Goal: Communication & Community: Answer question/provide support

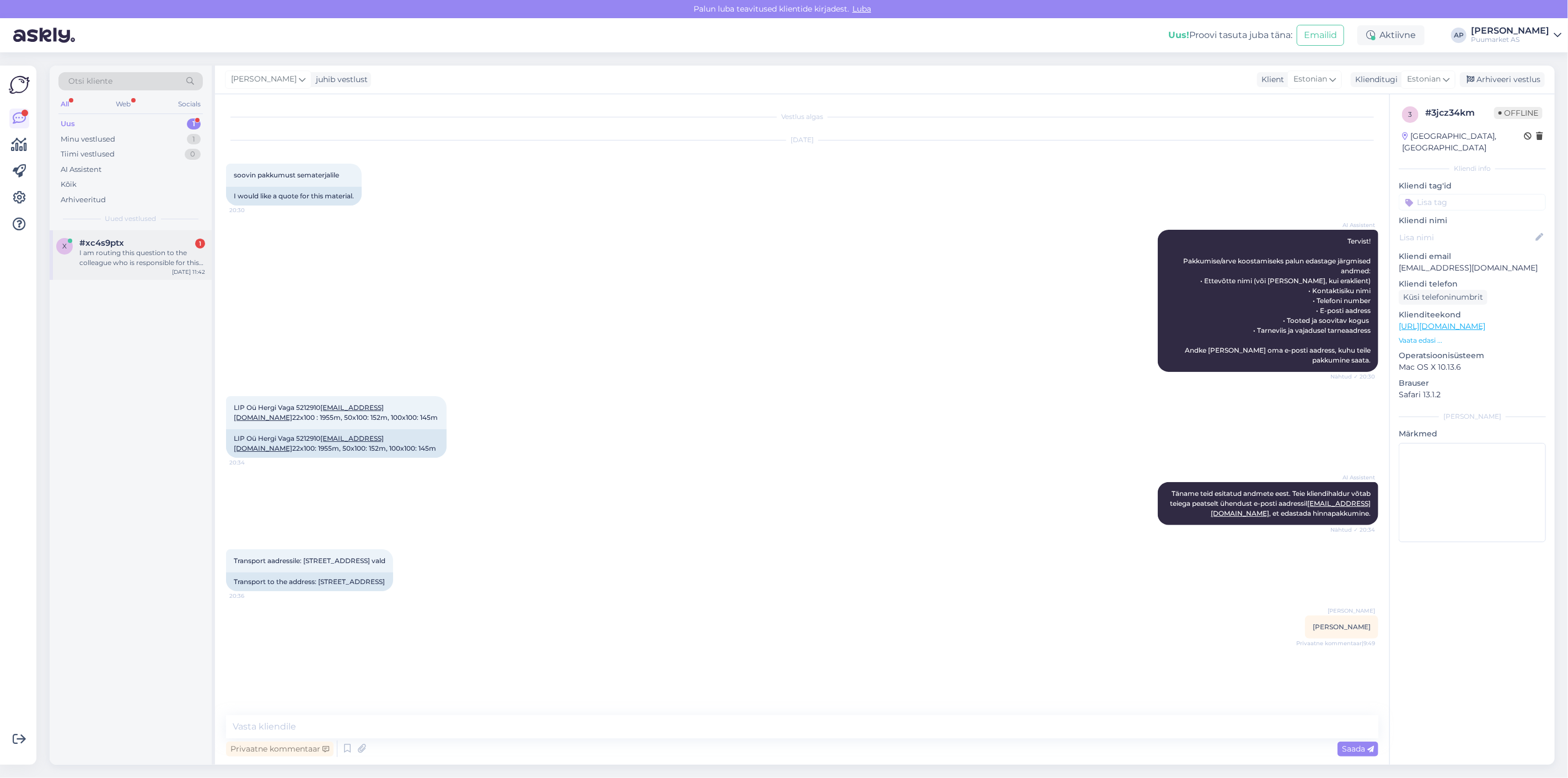
click at [145, 251] on div "I am routing this question to the colleague who is responsible for this topic. …" at bounding box center [143, 258] width 126 height 20
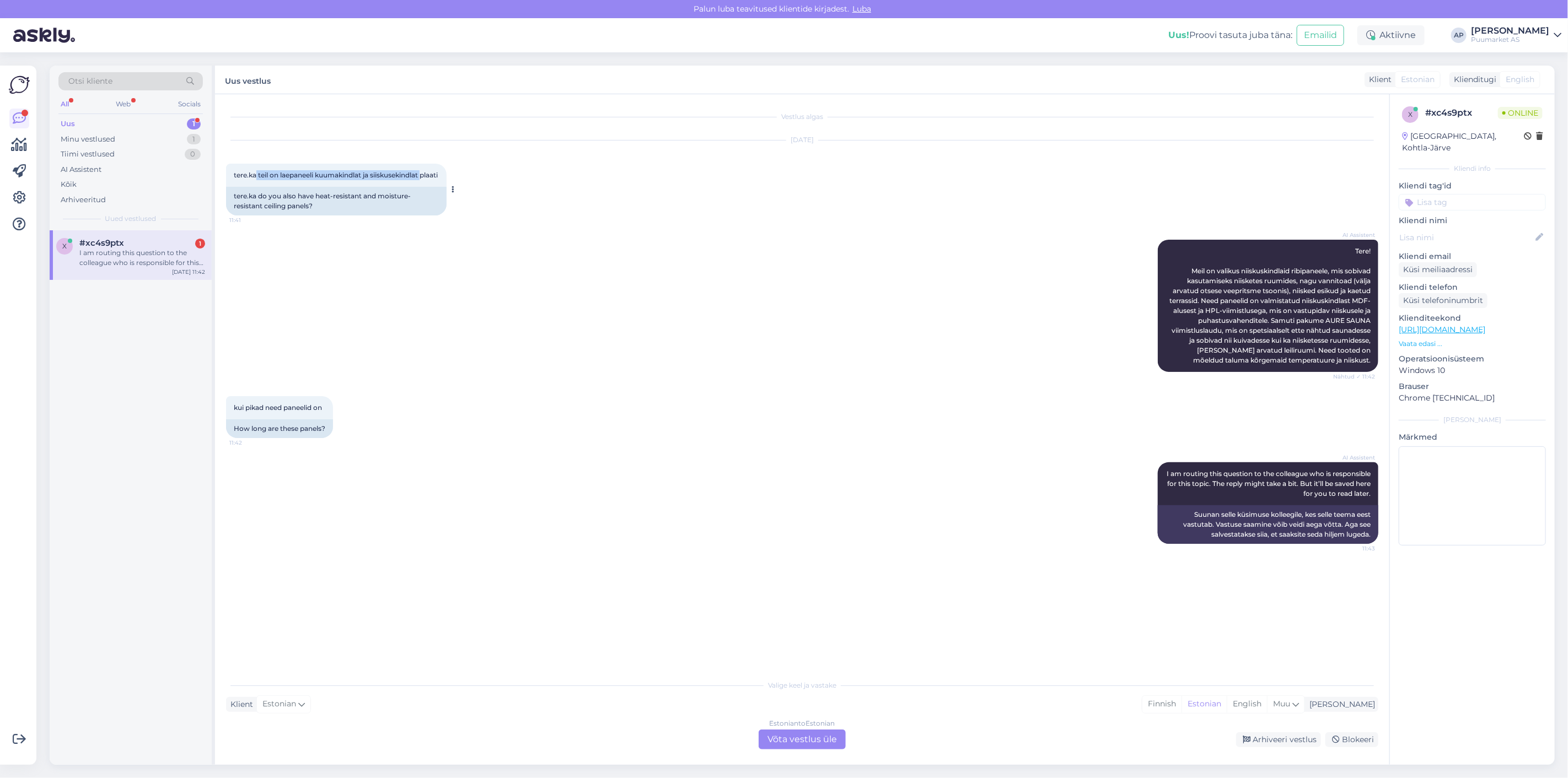
drag, startPoint x: 256, startPoint y: 174, endPoint x: 433, endPoint y: 173, distance: 177.0
click at [433, 173] on div "tere.ka teil on laepaneeli kuumakindlat ja siiskusekindlat plaati 11:41" at bounding box center [336, 175] width 220 height 23
click at [678, 200] on div "[DATE] tere.ka teil on laepaneeli kuumakindlat ja siiskusekindlat plaati 11:41 …" at bounding box center [802, 178] width 1152 height 99
click at [802, 735] on div "Estonian to Estonian Võta vestlus üle" at bounding box center [801, 740] width 87 height 20
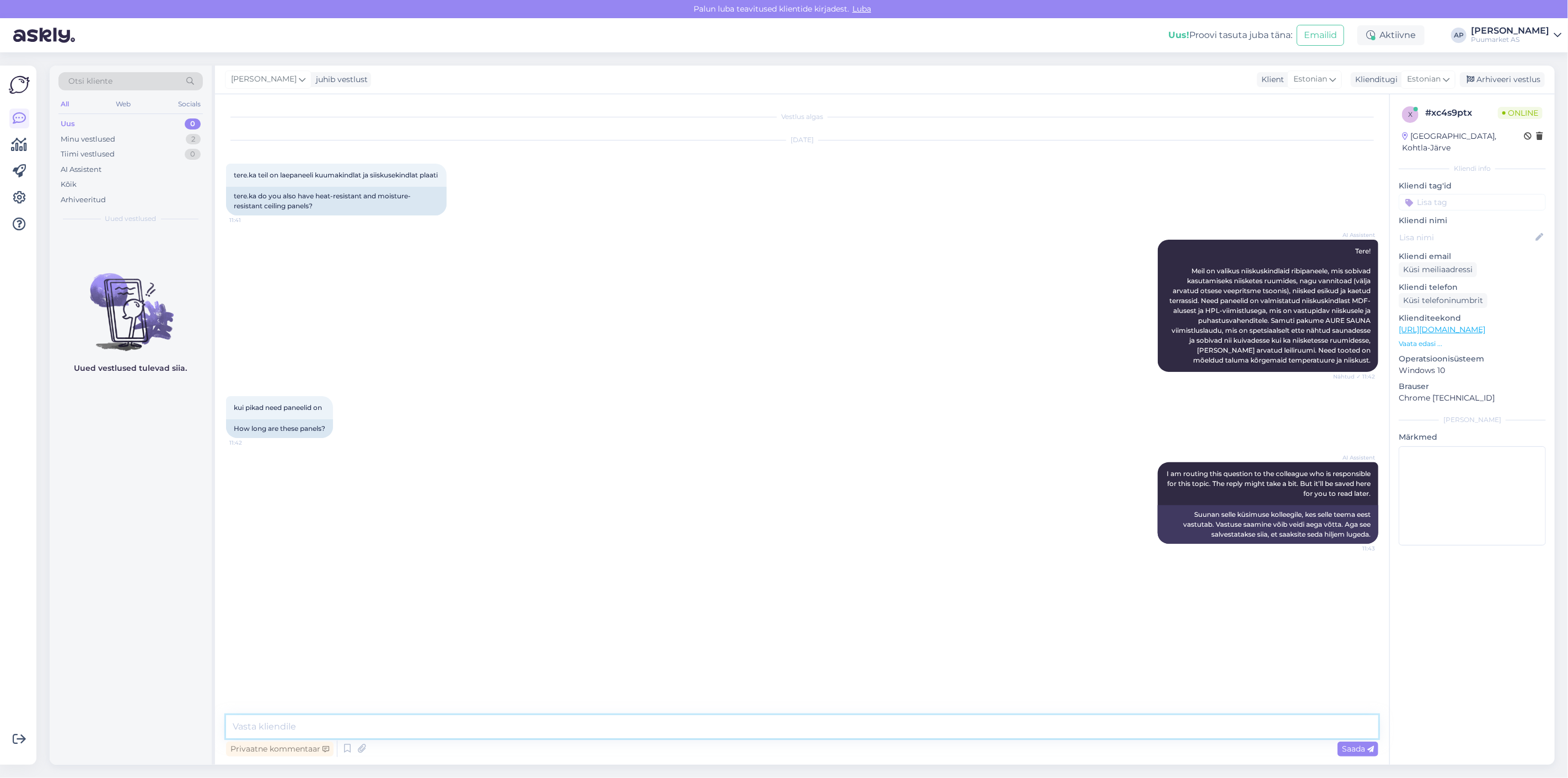
click at [750, 729] on textarea at bounding box center [802, 726] width 1152 height 23
type textarea "Tervist!"
type textarea "M"
drag, startPoint x: 1232, startPoint y: 279, endPoint x: 1300, endPoint y: 289, distance: 68.7
click at [1300, 289] on span "Tere! Meil on valikus niiskuskindlaid ribipaneele, mis sobivad kasutamiseks nii…" at bounding box center [1270, 306] width 202 height 118
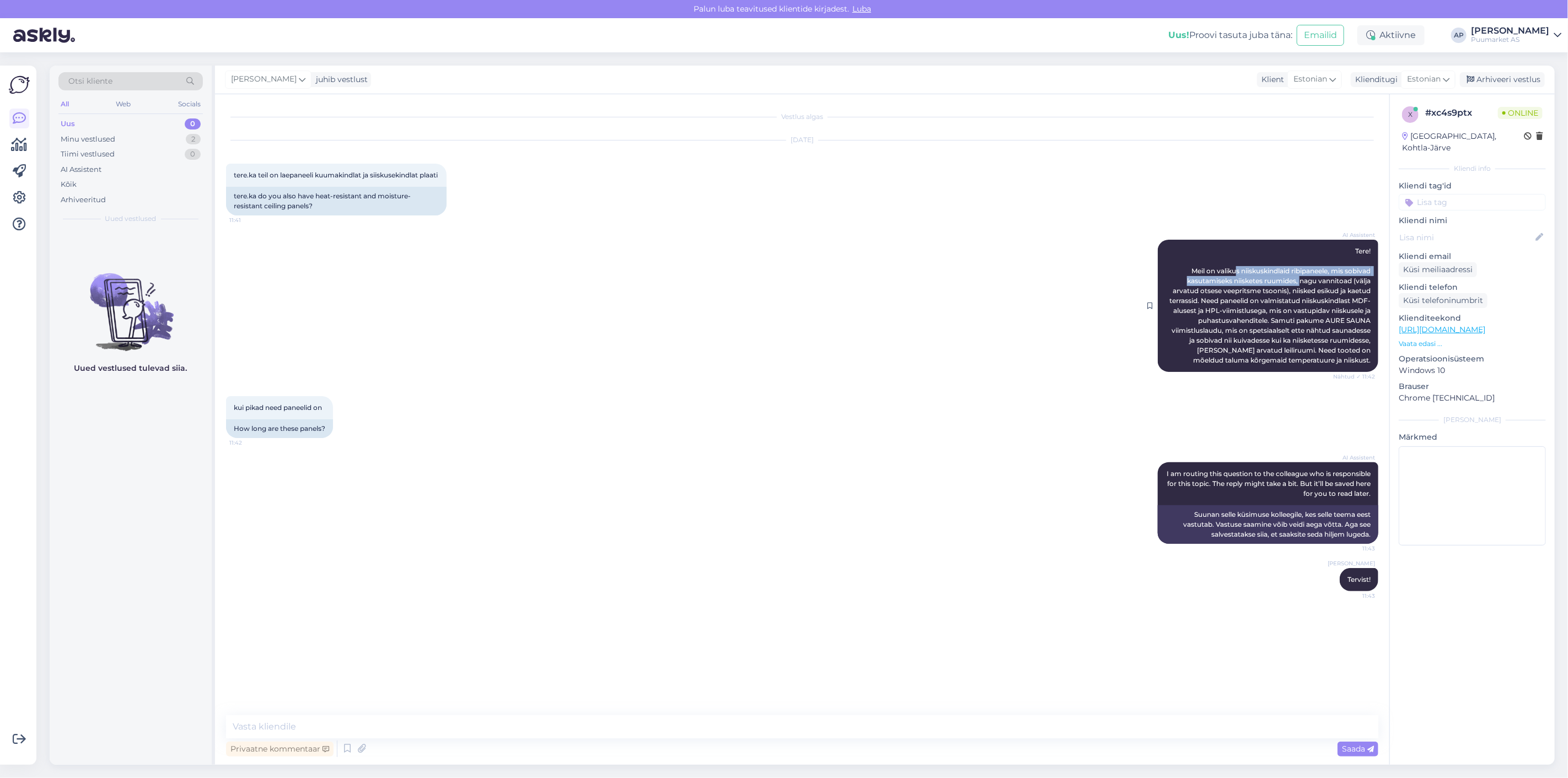
click at [1294, 289] on span "Tere! Meil on valikus niiskuskindlaid ribipaneele, mis sobivad kasutamiseks nii…" at bounding box center [1270, 306] width 202 height 118
drag, startPoint x: 316, startPoint y: 173, endPoint x: 365, endPoint y: 174, distance: 49.0
click at [365, 174] on span "tere.ka teil on laepaneeli kuumakindlat ja siiskusekindlat plaati" at bounding box center [335, 175] width 203 height 8
copy span "kuumakindlat"
click at [498, 726] on textarea at bounding box center [802, 726] width 1152 height 23
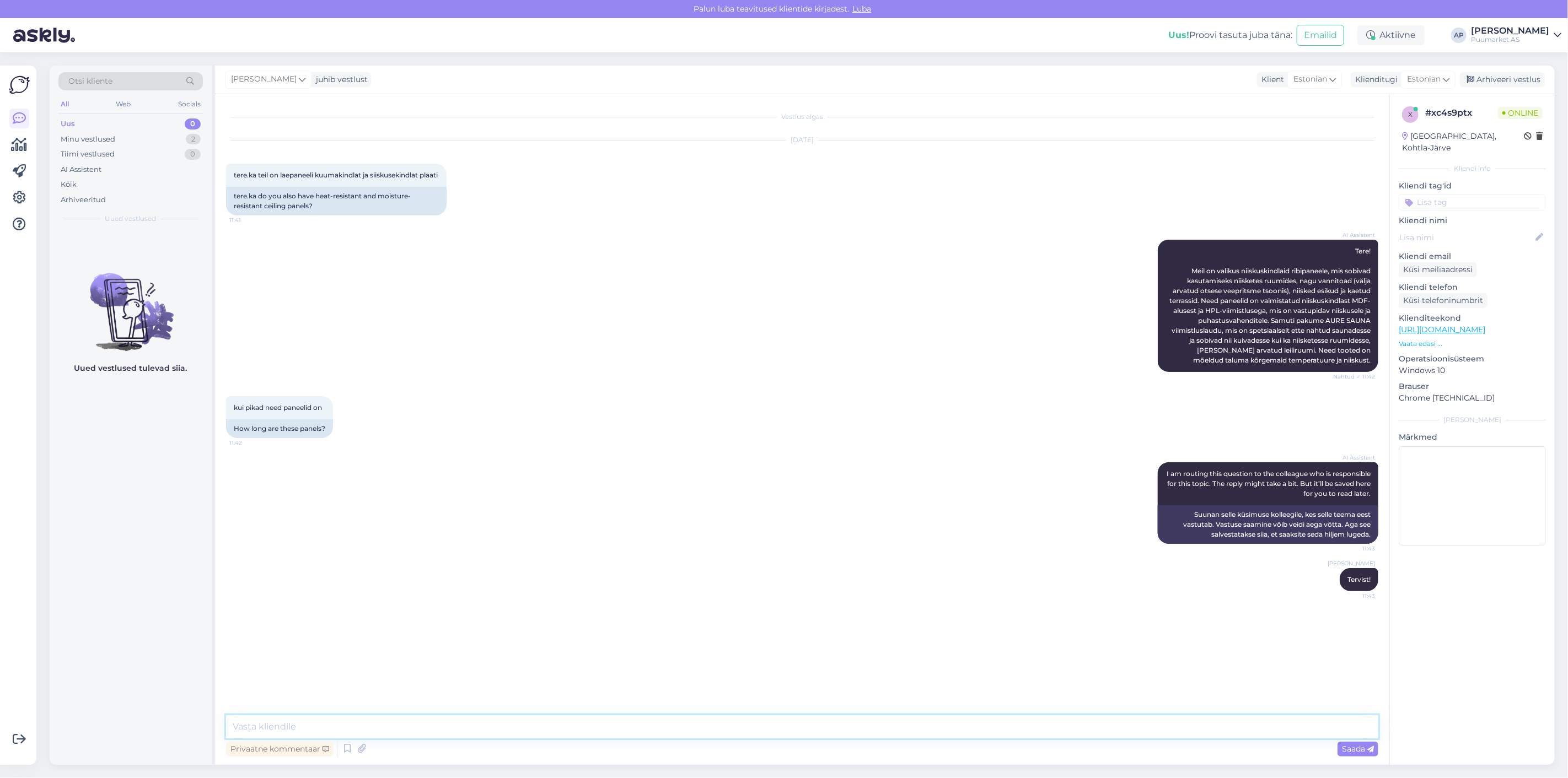
paste textarea "kuumakindlat"
click at [243, 728] on textarea "kuumakindlat" at bounding box center [802, 726] width 1152 height 23
click at [328, 722] on textarea "Kuumakindlat" at bounding box center [802, 726] width 1152 height 23
drag, startPoint x: 567, startPoint y: 728, endPoint x: 0, endPoint y: 704, distance: 567.5
click at [0, 704] on div "Võimalused Veendu, et Askly loob sulle väärtust. Sulge Ühenda FB ja IG sõnumid …" at bounding box center [784, 416] width 1568 height 726
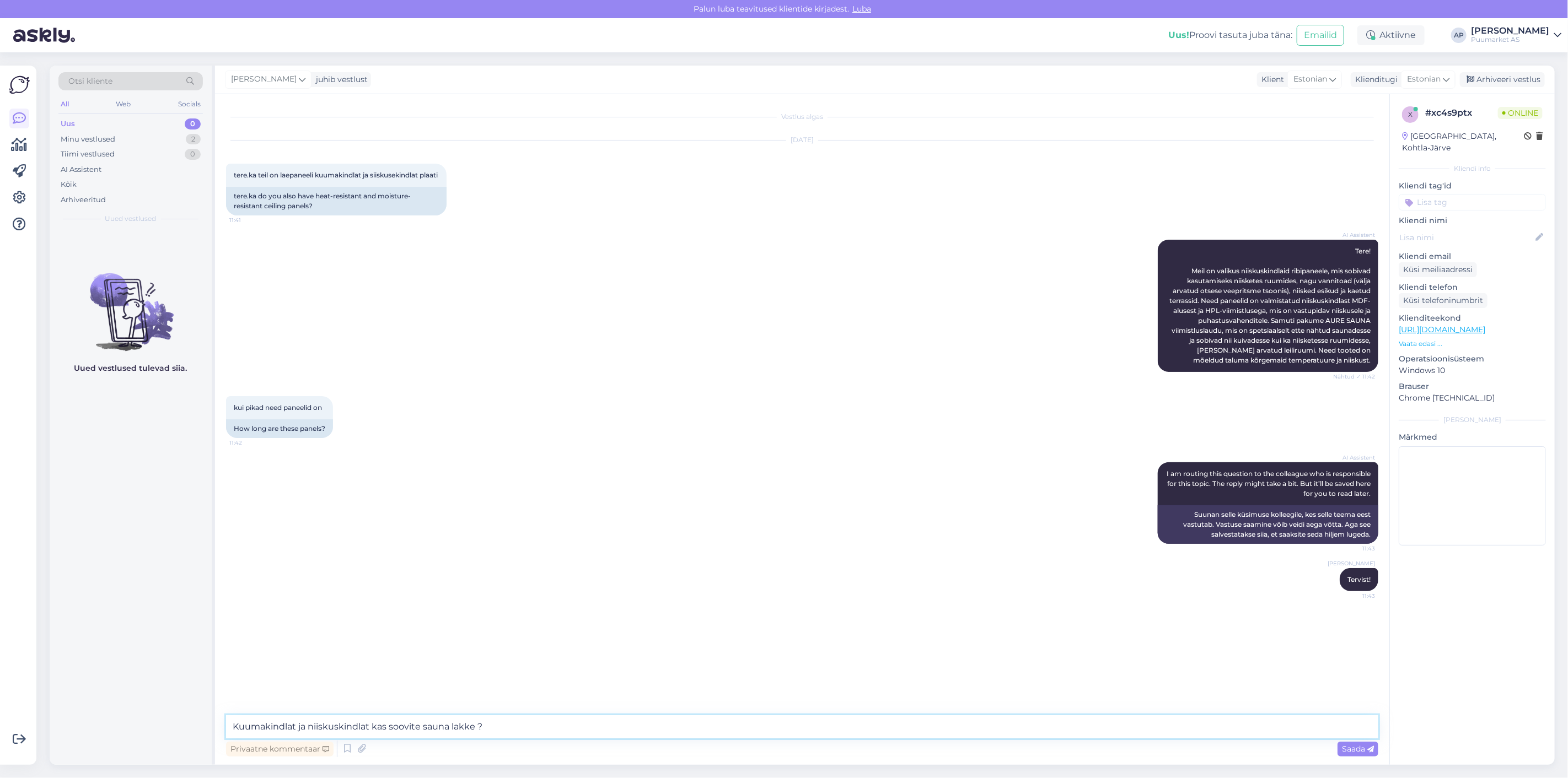
paste textarea "— kas soovite [PERSON_NAME]"
click at [381, 726] on textarea "Kuumakindlat ja niiskuskindlat — kas soovite sauna lakke?" at bounding box center [802, 726] width 1152 height 23
click at [392, 726] on textarea "Kuumakindlat ja niiskuskindlat. Kas soovite sauna lakke?" at bounding box center [802, 726] width 1152 height 23
click at [439, 726] on textarea "Kuumakindlat ja niiskuskindlat. Kas te soovite sauna lakke?" at bounding box center [802, 726] width 1152 height 23
click at [431, 730] on textarea "Kuumakindlat ja niiskuskindlat. Kas te soovite sauna lakke?" at bounding box center [802, 726] width 1152 height 23
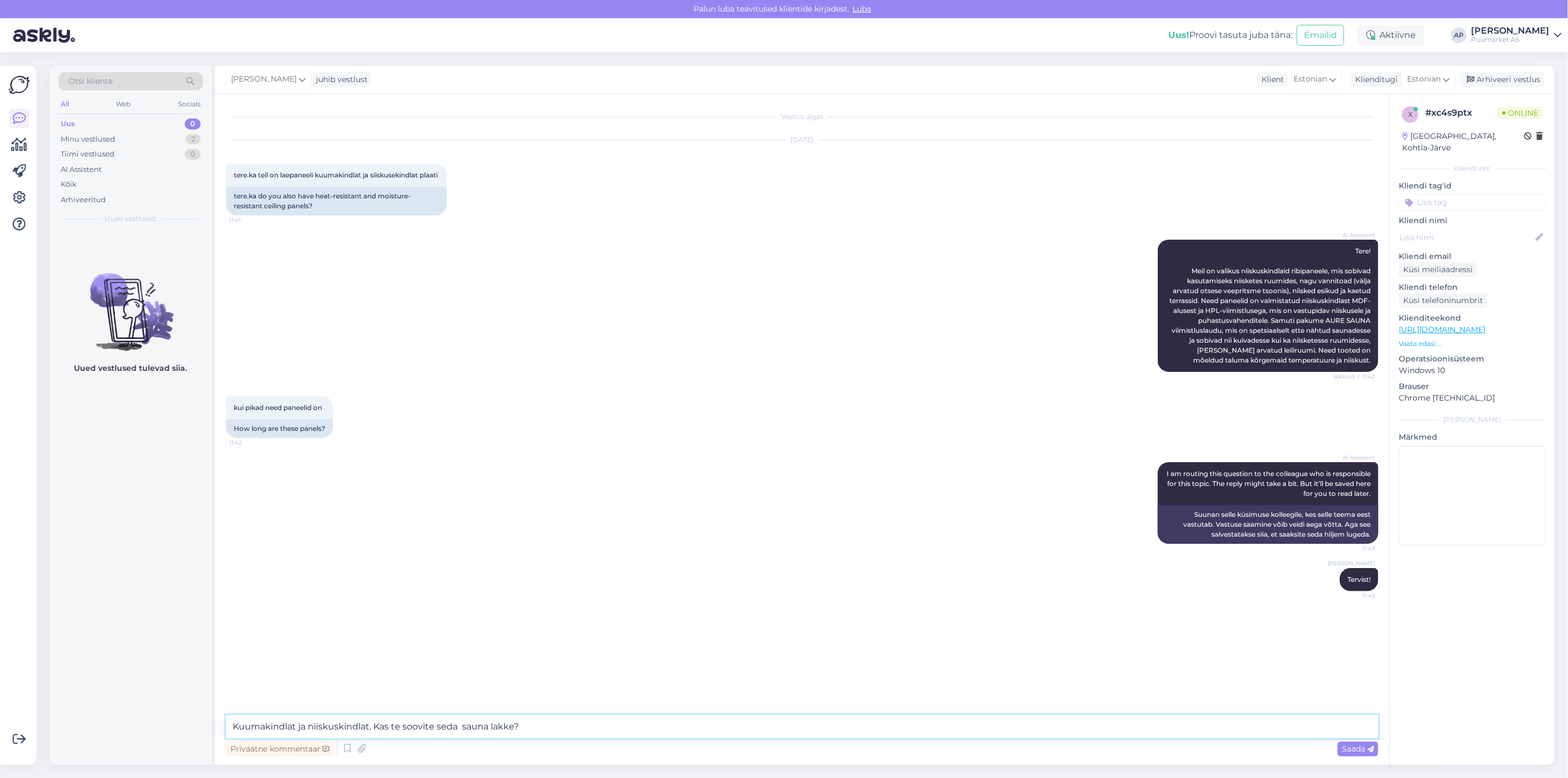
type textarea "Kuumakindlat ja niiskuskindlat. Kas te soovite seda sauna lakke?"
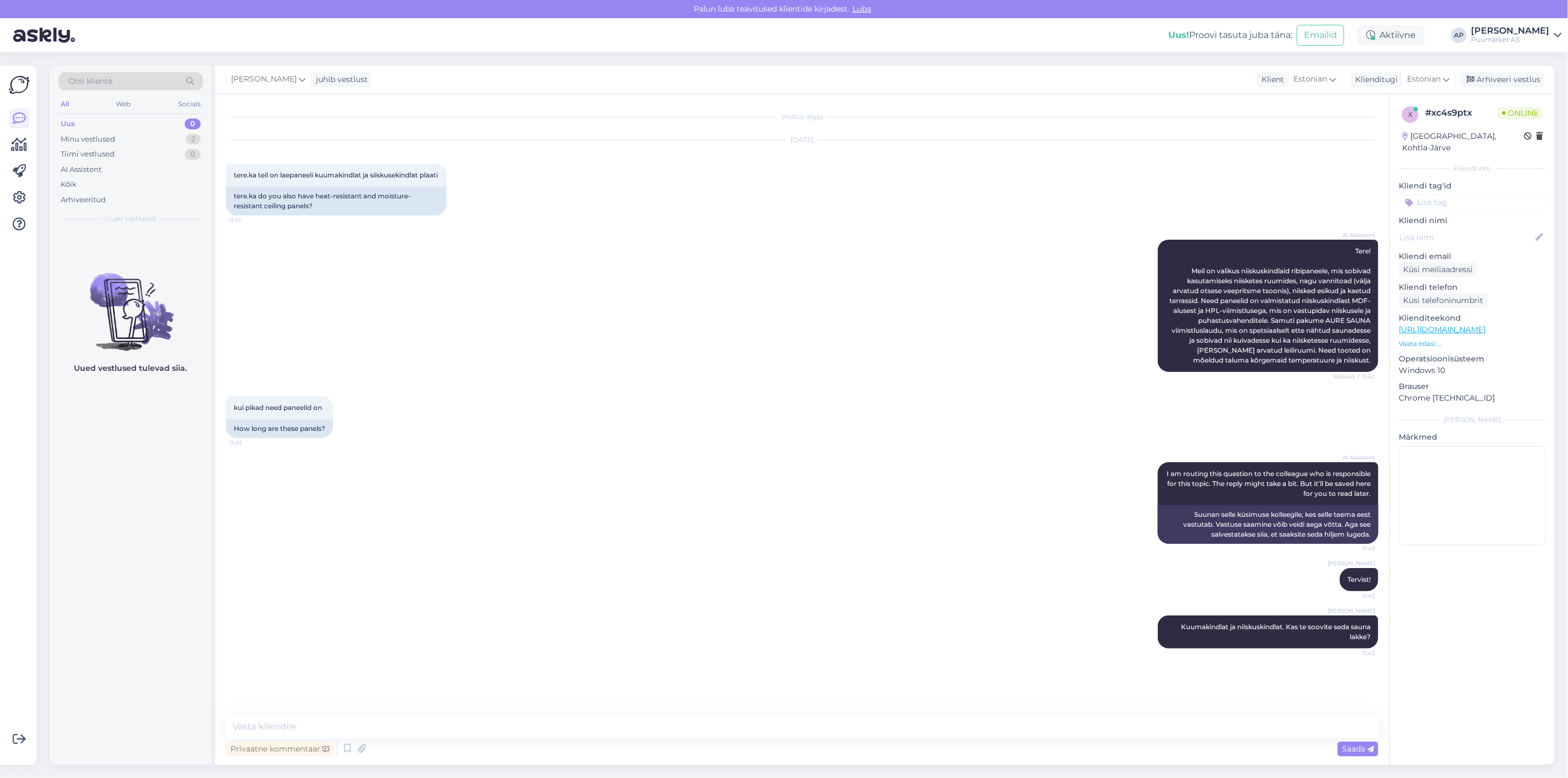
click at [613, 516] on div "AI Assistent I am routing this question to the colleague who is responsible for…" at bounding box center [802, 504] width 1152 height 106
click at [685, 717] on textarea at bounding box center [802, 726] width 1152 height 23
paste textarea "[URL][DOMAIN_NAME]"
type textarea "[URL][DOMAIN_NAME]"
drag, startPoint x: 641, startPoint y: 720, endPoint x: 70, endPoint y: 607, distance: 582.1
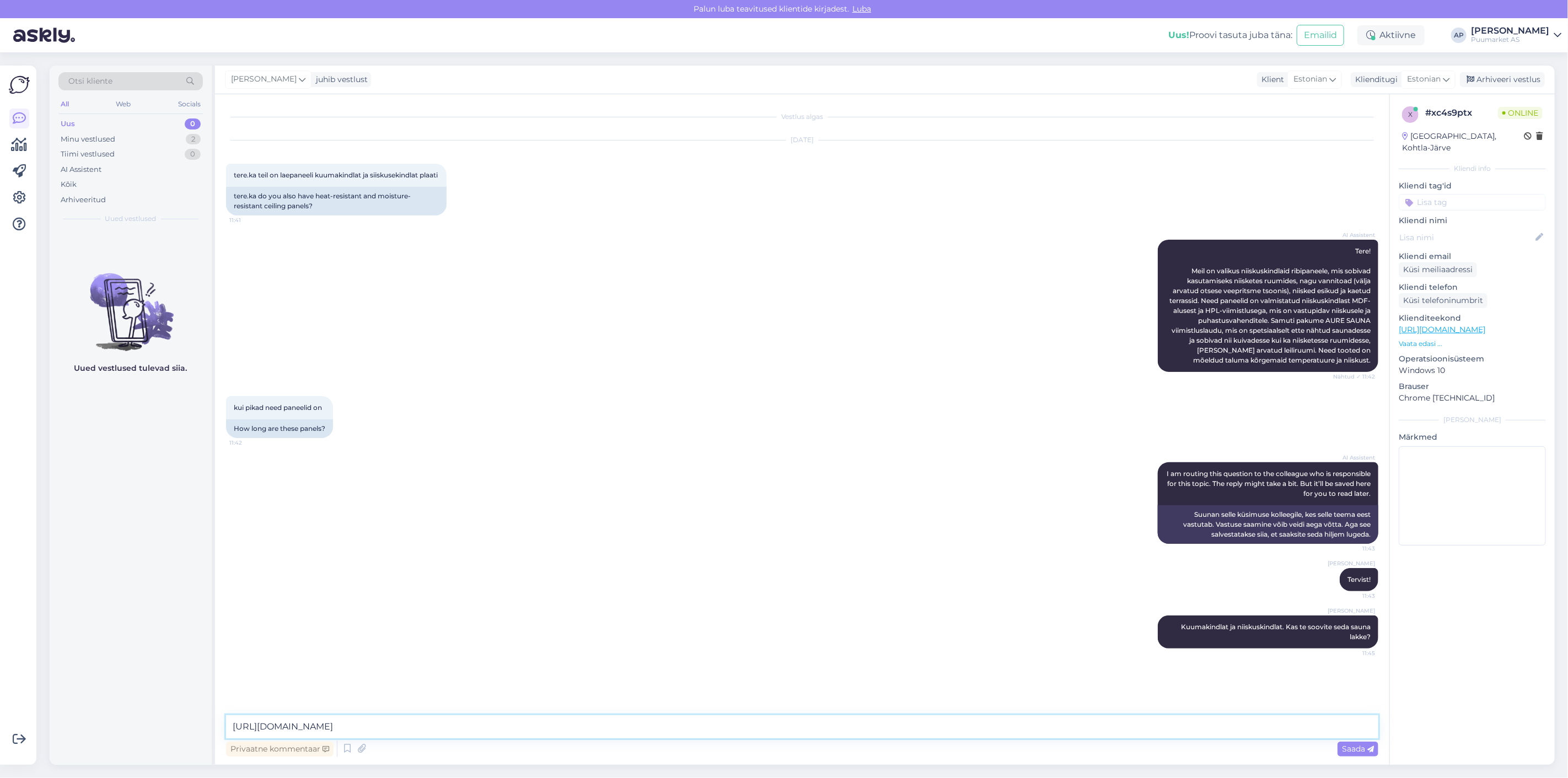
click at [90, 630] on div "Otsi kliente All Web Socials Uus 0 Minu vestlused 2 Tiimi vestlused 0 AI Assist…" at bounding box center [802, 415] width 1505 height 699
click at [436, 554] on div "AI Assistent I am routing this question to the colleague who is responsible for…" at bounding box center [802, 504] width 1152 height 106
click at [458, 723] on textarea at bounding box center [802, 726] width 1152 height 23
paste textarea "[URL][DOMAIN_NAME]"
type textarea "[URL][DOMAIN_NAME]"
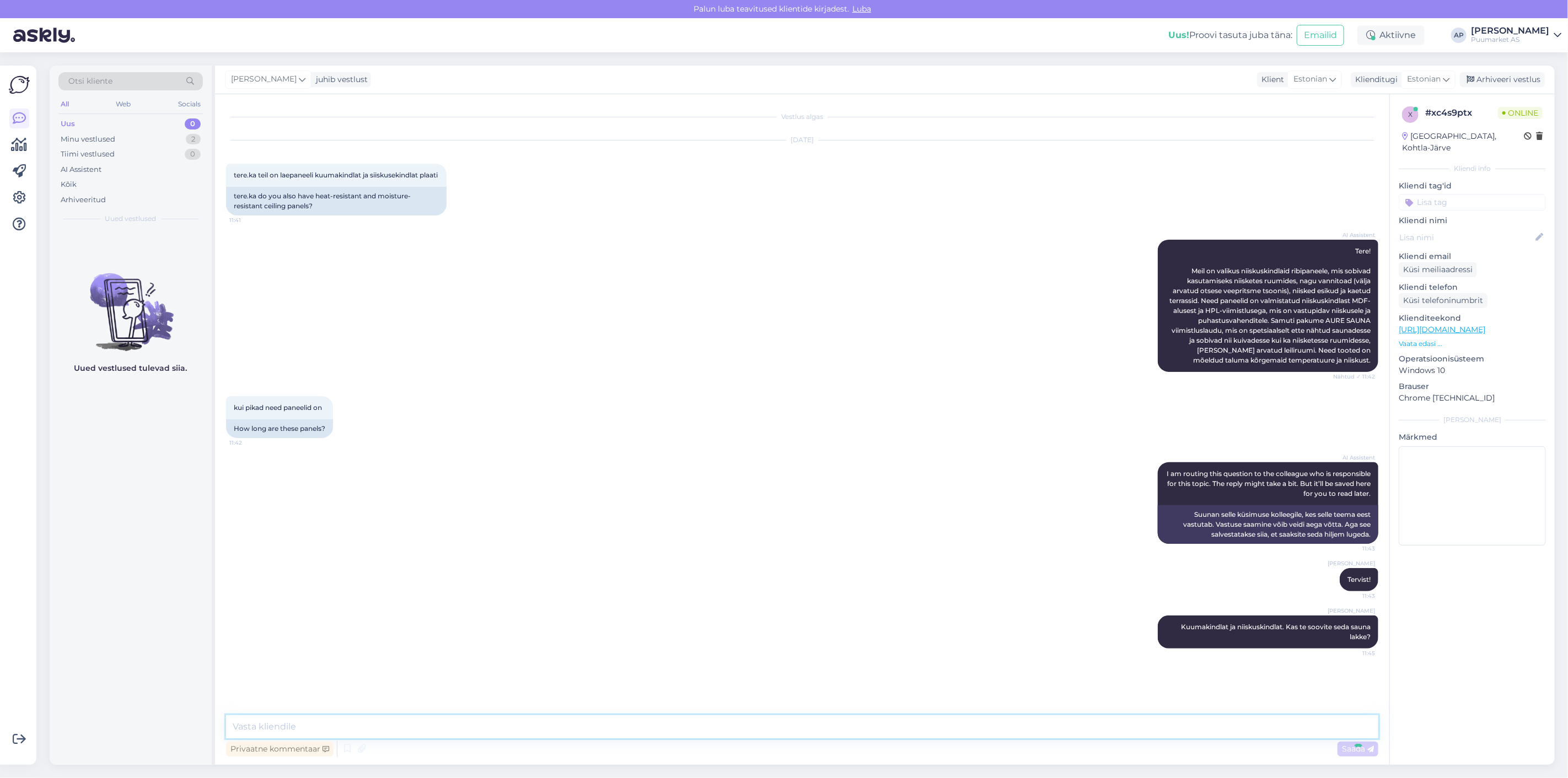
scroll to position [22, 0]
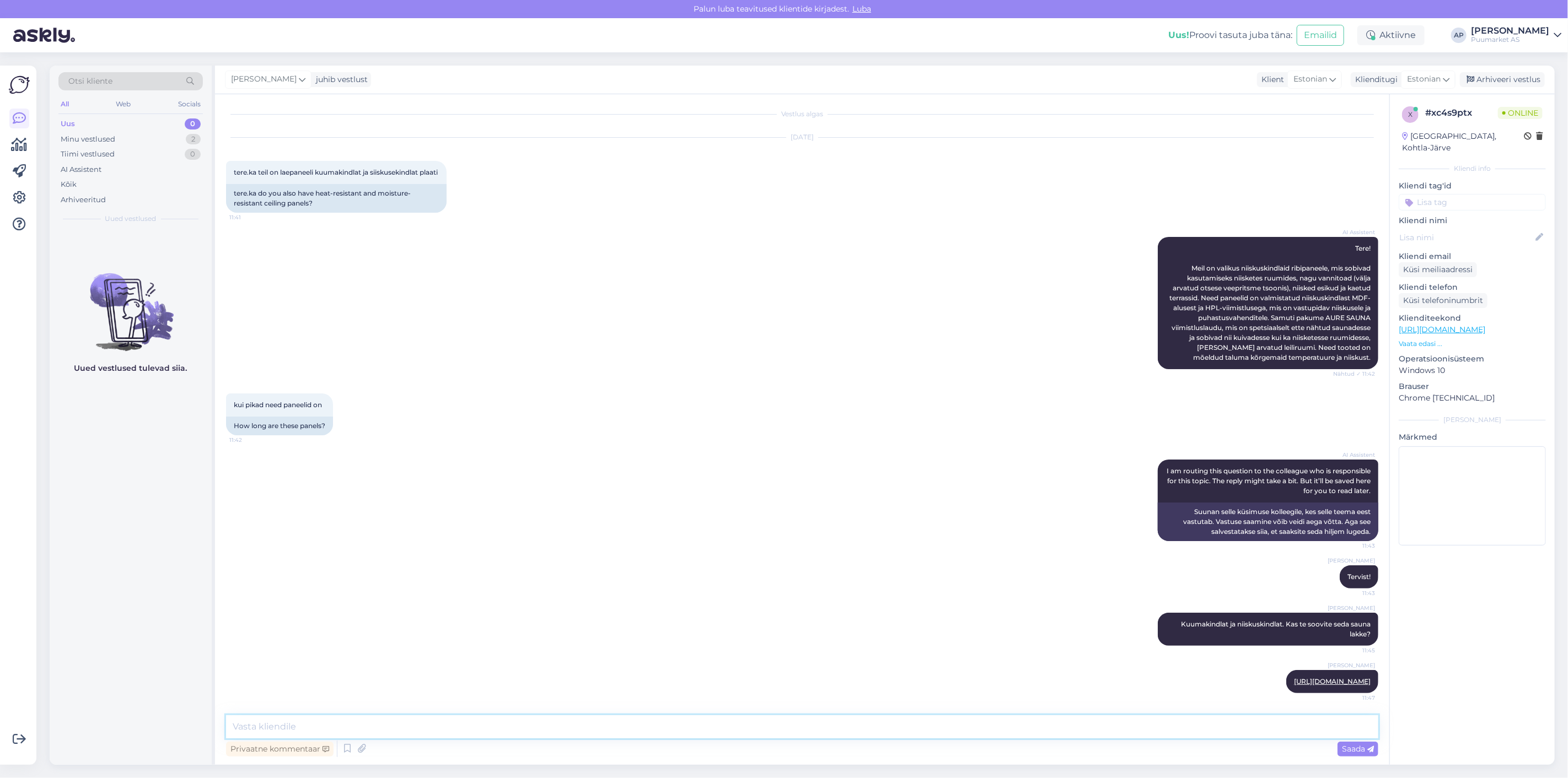
click at [561, 729] on textarea at bounding box center [802, 726] width 1152 height 23
click at [568, 634] on div "[PERSON_NAME] ja niiskuskindlat. Kas te soovite seda sauna lakke? 11:45" at bounding box center [802, 628] width 1152 height 57
click at [538, 713] on div "Vestlus algas [DATE] tere.ka teil on laepaneeli kuumakindlat ja siiskusekindlat…" at bounding box center [802, 430] width 1174 height 671
click at [539, 723] on textarea at bounding box center [802, 726] width 1152 height 23
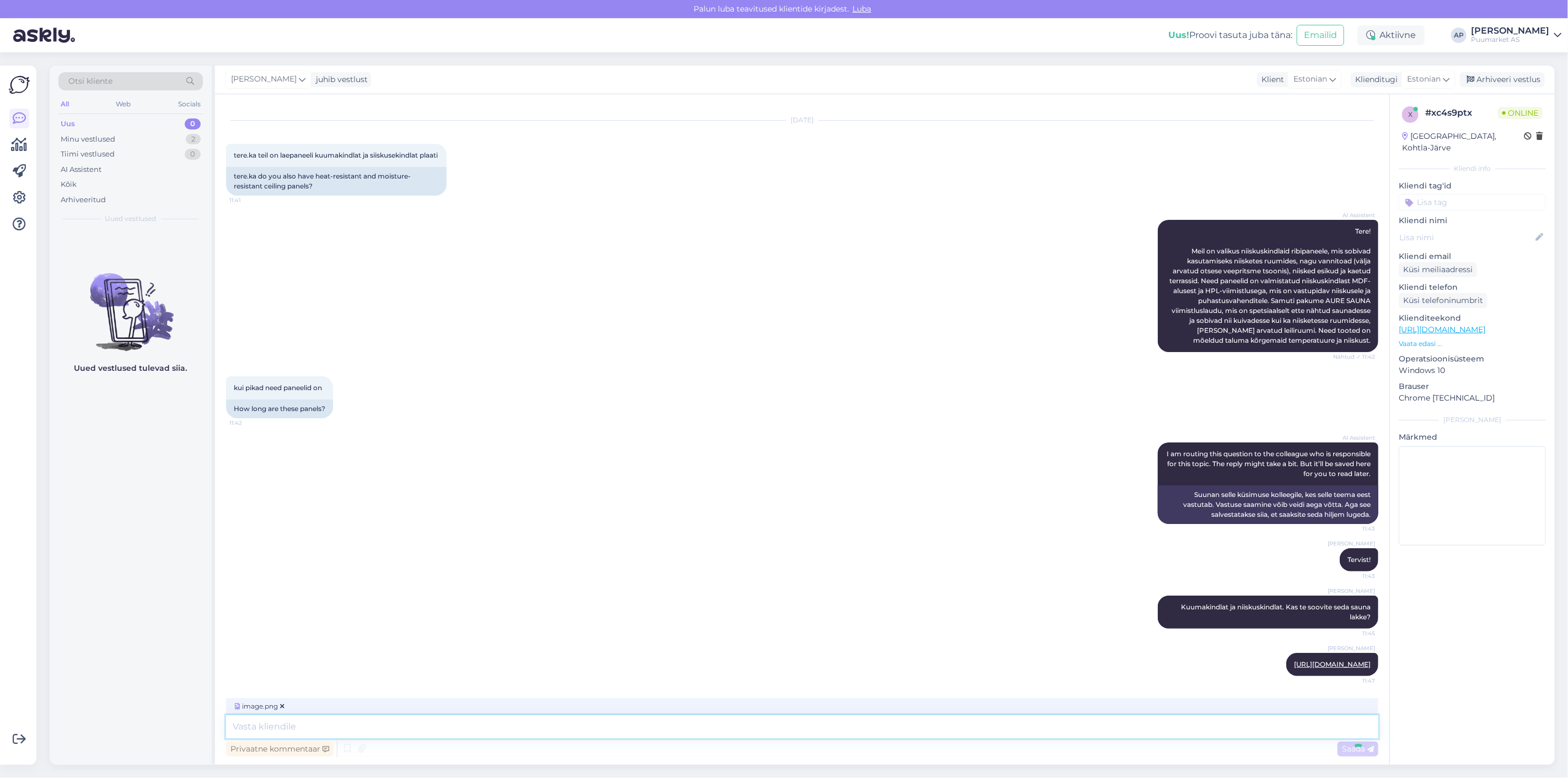
scroll to position [92, 0]
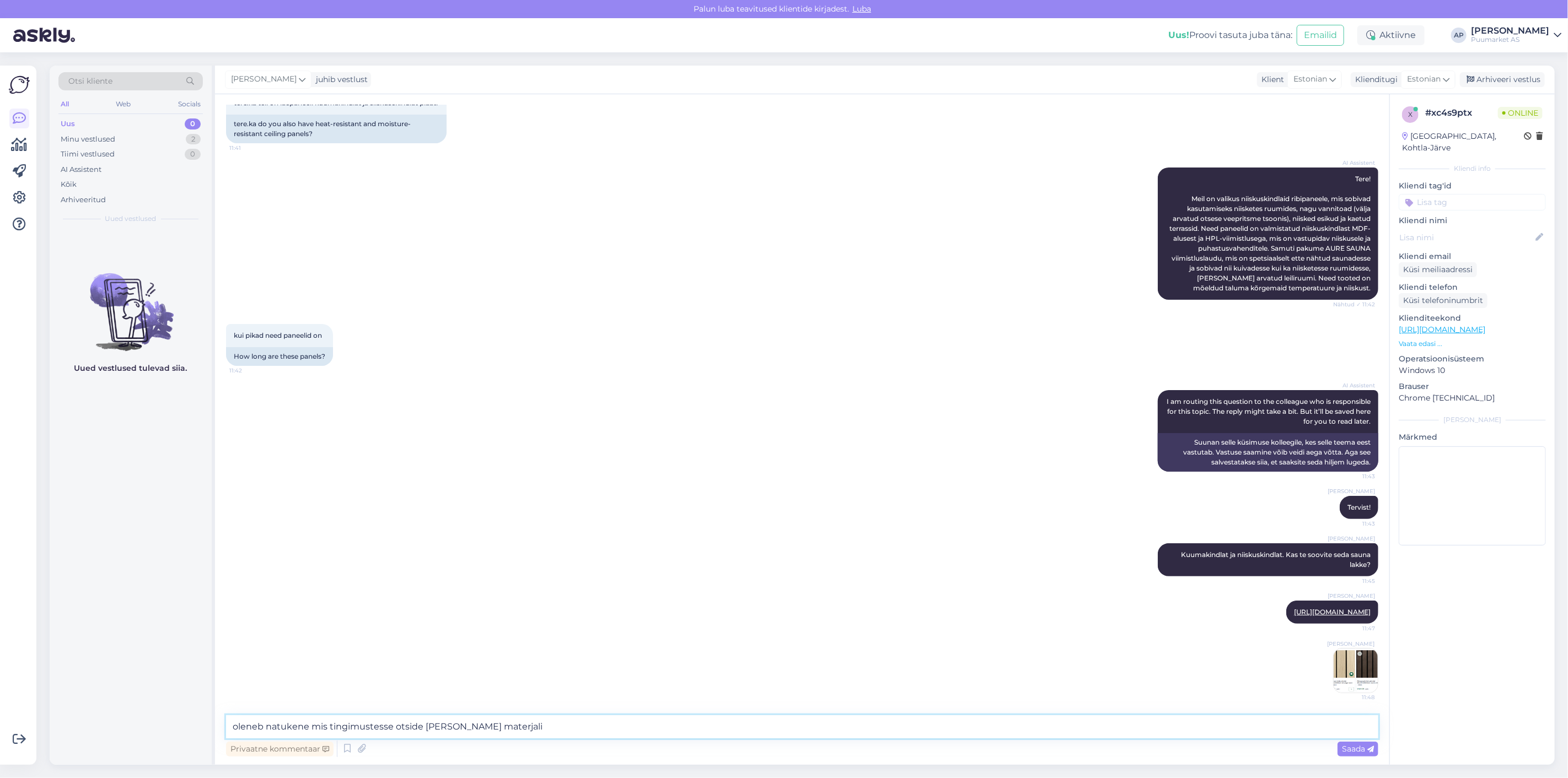
click at [235, 725] on textarea "oleneb natukene mis tingimustesse otside [PERSON_NAME] materjali" at bounding box center [802, 726] width 1152 height 23
click at [528, 729] on textarea "Oleneb natukene mis tingimustesse otside [PERSON_NAME] materjali" at bounding box center [802, 726] width 1152 height 23
drag, startPoint x: 552, startPoint y: 725, endPoint x: 432, endPoint y: 730, distance: 120.1
click at [432, 730] on textarea "Oleneb natukene mis tingimustesse otside [PERSON_NAME] materjali" at bounding box center [802, 726] width 1152 height 23
drag, startPoint x: 753, startPoint y: 721, endPoint x: 22, endPoint y: 660, distance: 733.5
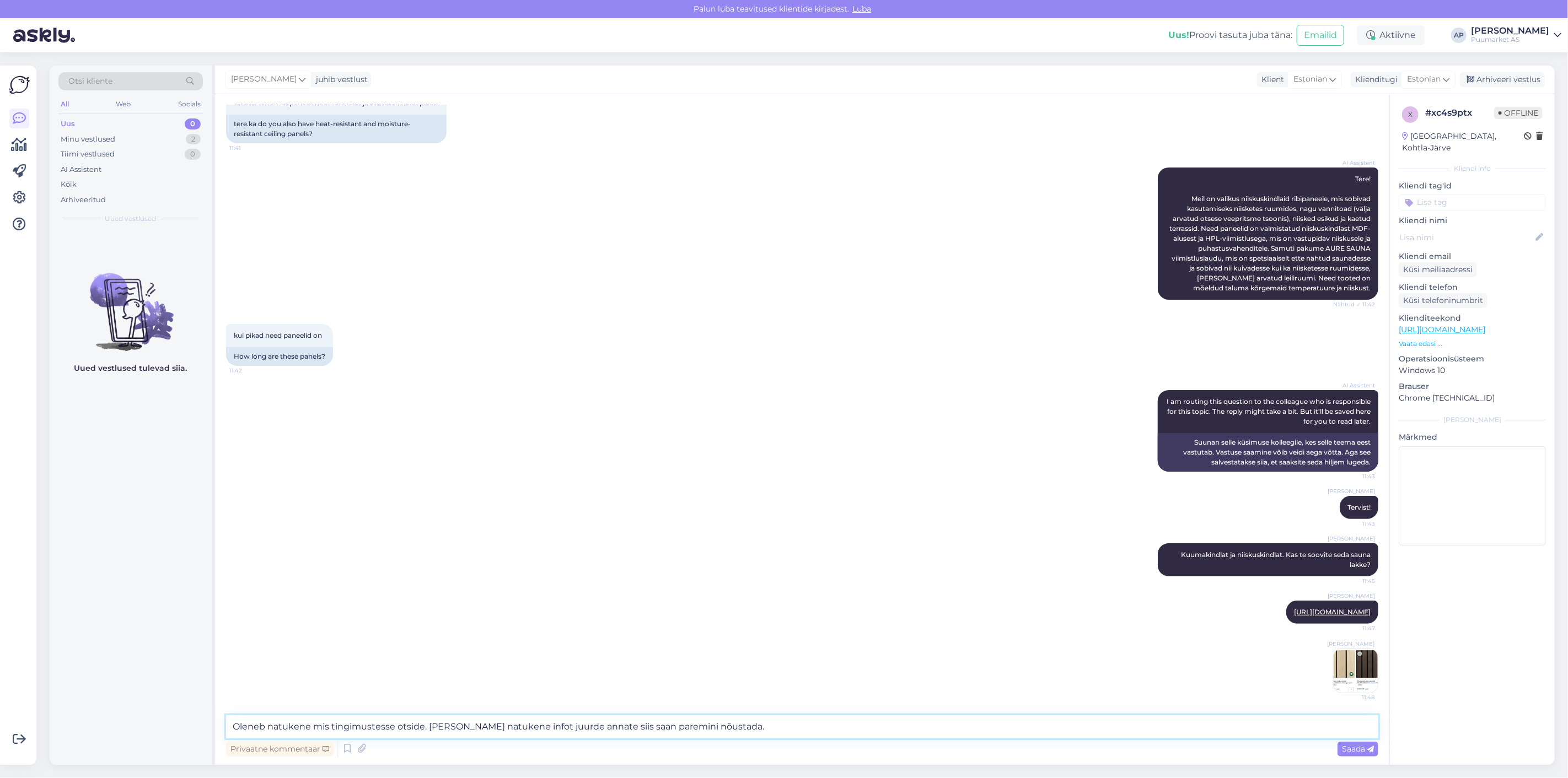
click at [50, 676] on div "Otsi kliente All Web Socials Uus 0 Minu vestlused 2 Tiimi vestlused 0 AI Assist…" at bounding box center [802, 415] width 1505 height 699
paste textarea "See oleneb veidi sellest, millistesse tingimustesse otsite [PERSON_NAME] välimu…"
type textarea "See oleneb veidi sellest, millistesse tingimustesse otsite [PERSON_NAME] välimu…"
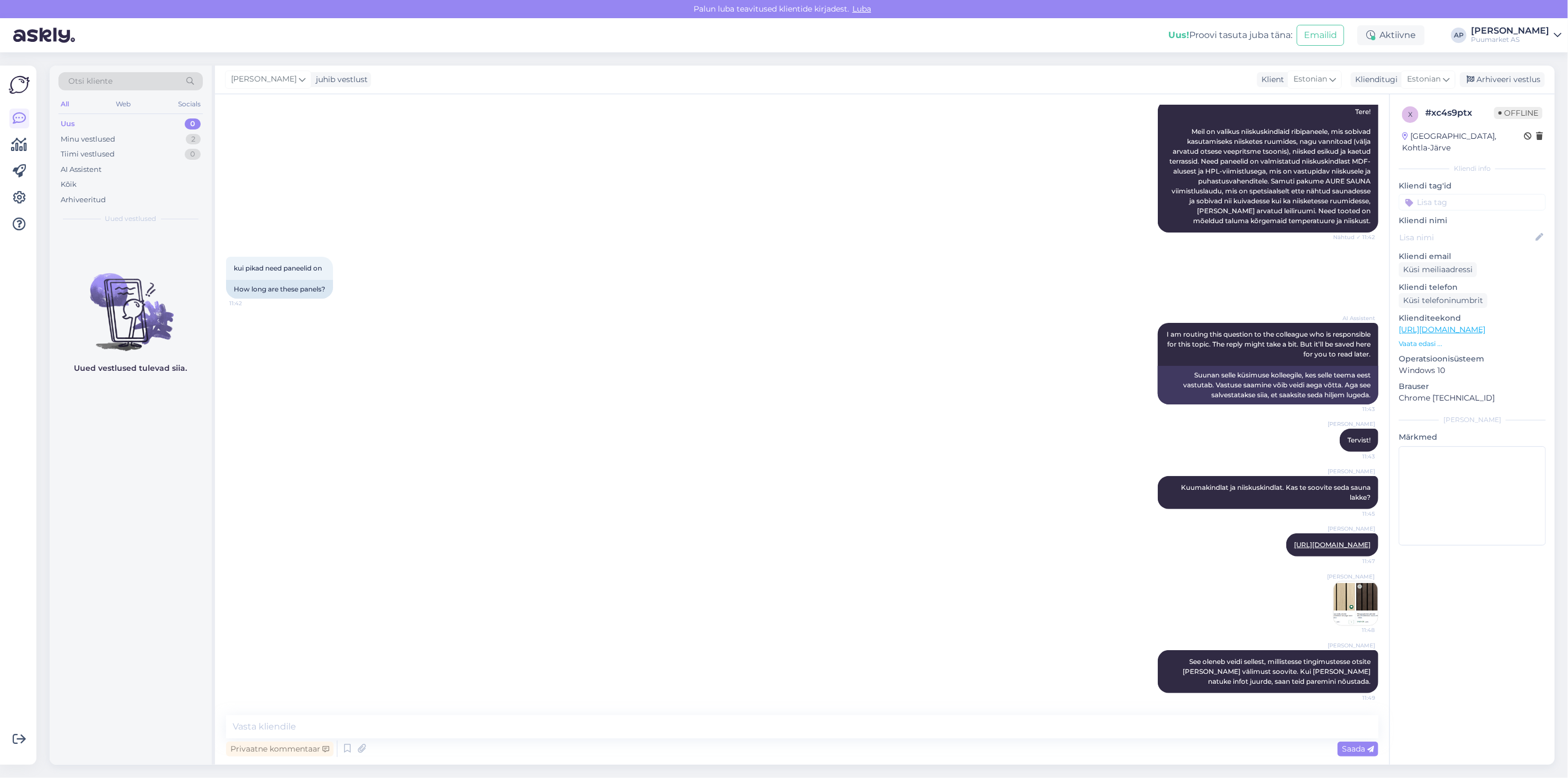
click at [1359, 608] on img at bounding box center [1356, 603] width 44 height 44
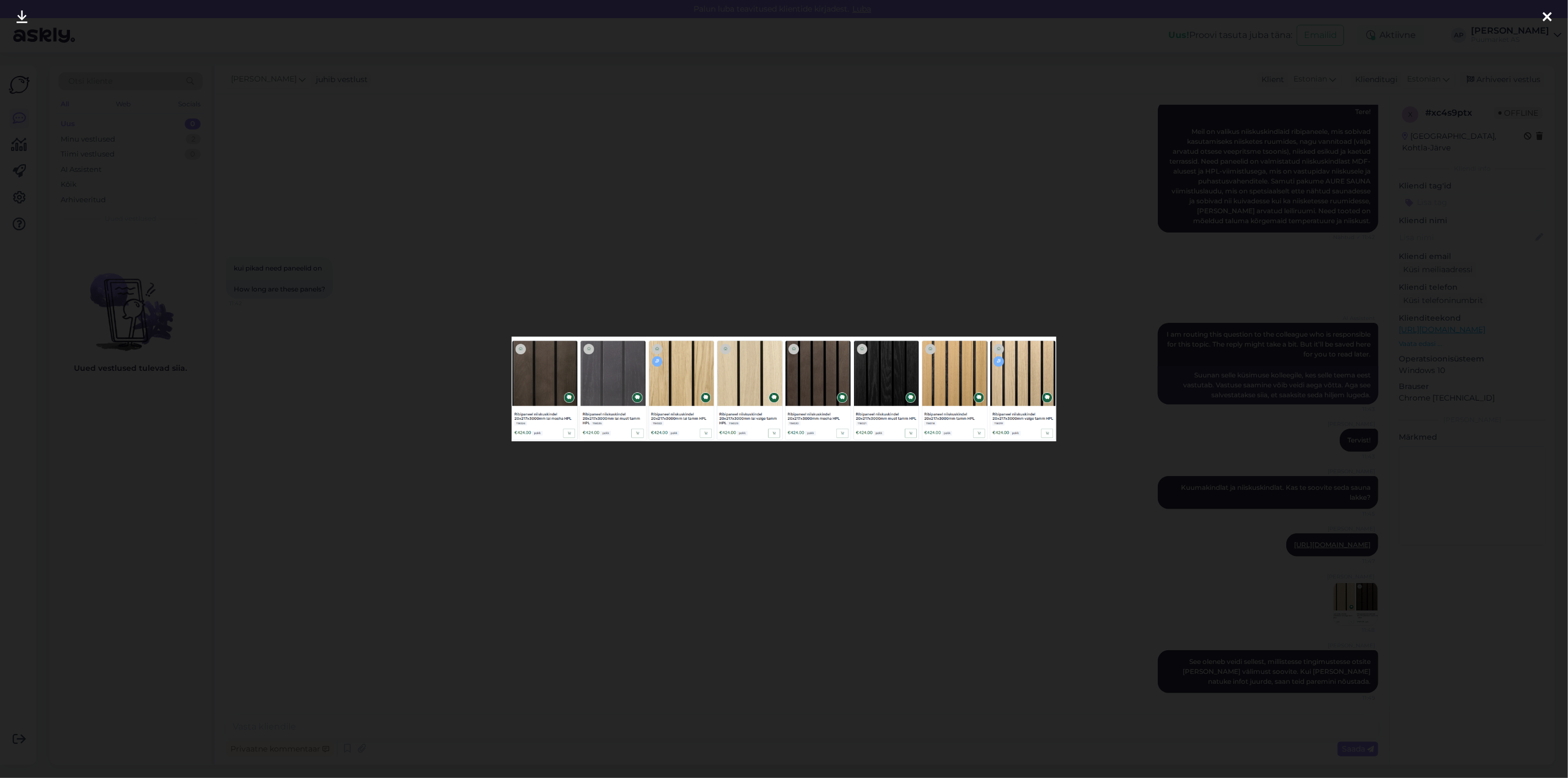
click at [841, 574] on div at bounding box center [784, 389] width 1568 height 778
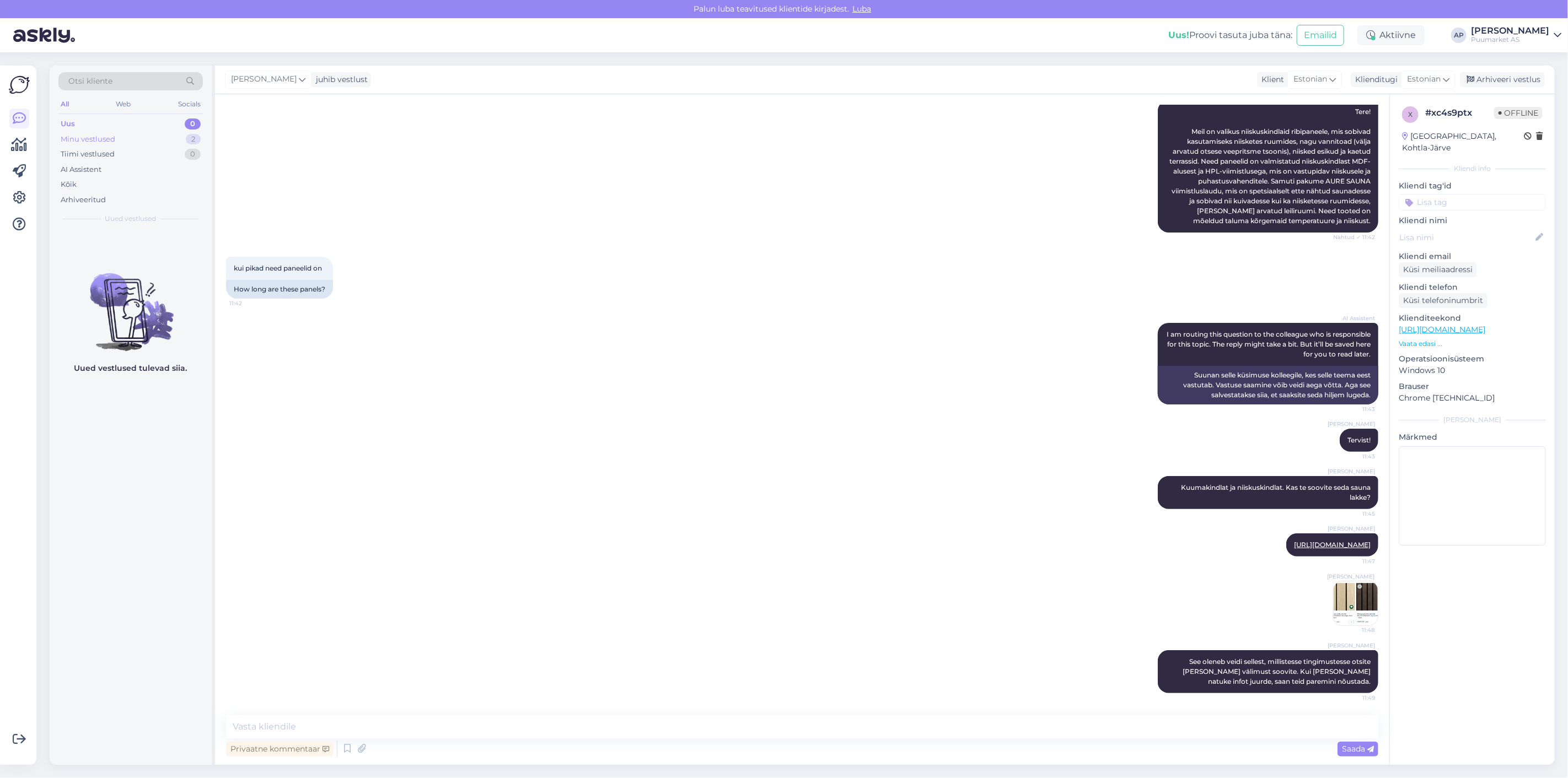
click at [79, 145] on div "Minu vestlused 2" at bounding box center [131, 139] width 145 height 15
click at [96, 287] on span "[EMAIL_ADDRESS][DOMAIN_NAME]" at bounding box center [137, 292] width 115 height 10
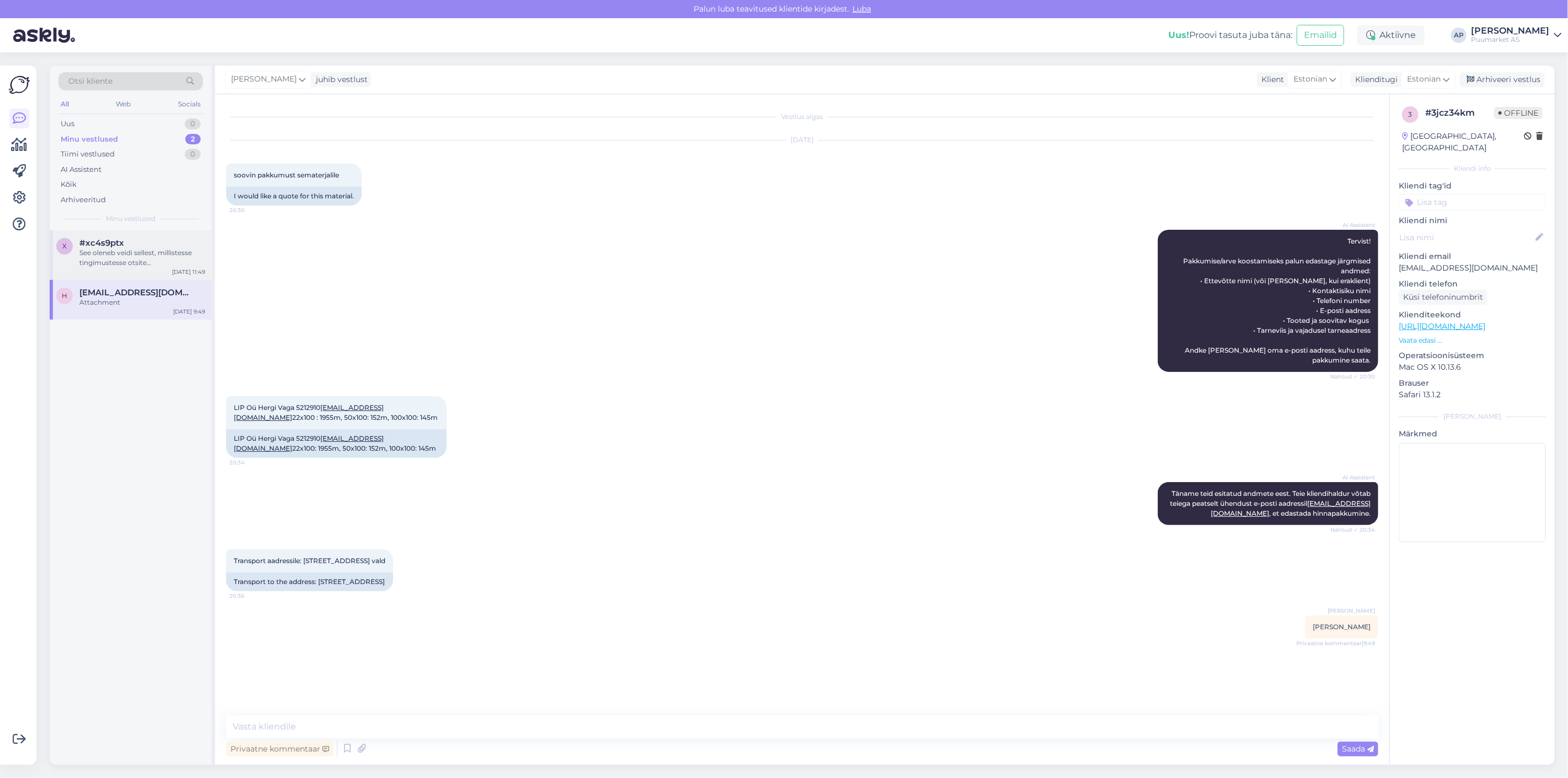
click at [108, 263] on div "See oleneb veidi sellest, millistesse tingimustesse otsite [PERSON_NAME] välimu…" at bounding box center [143, 258] width 126 height 20
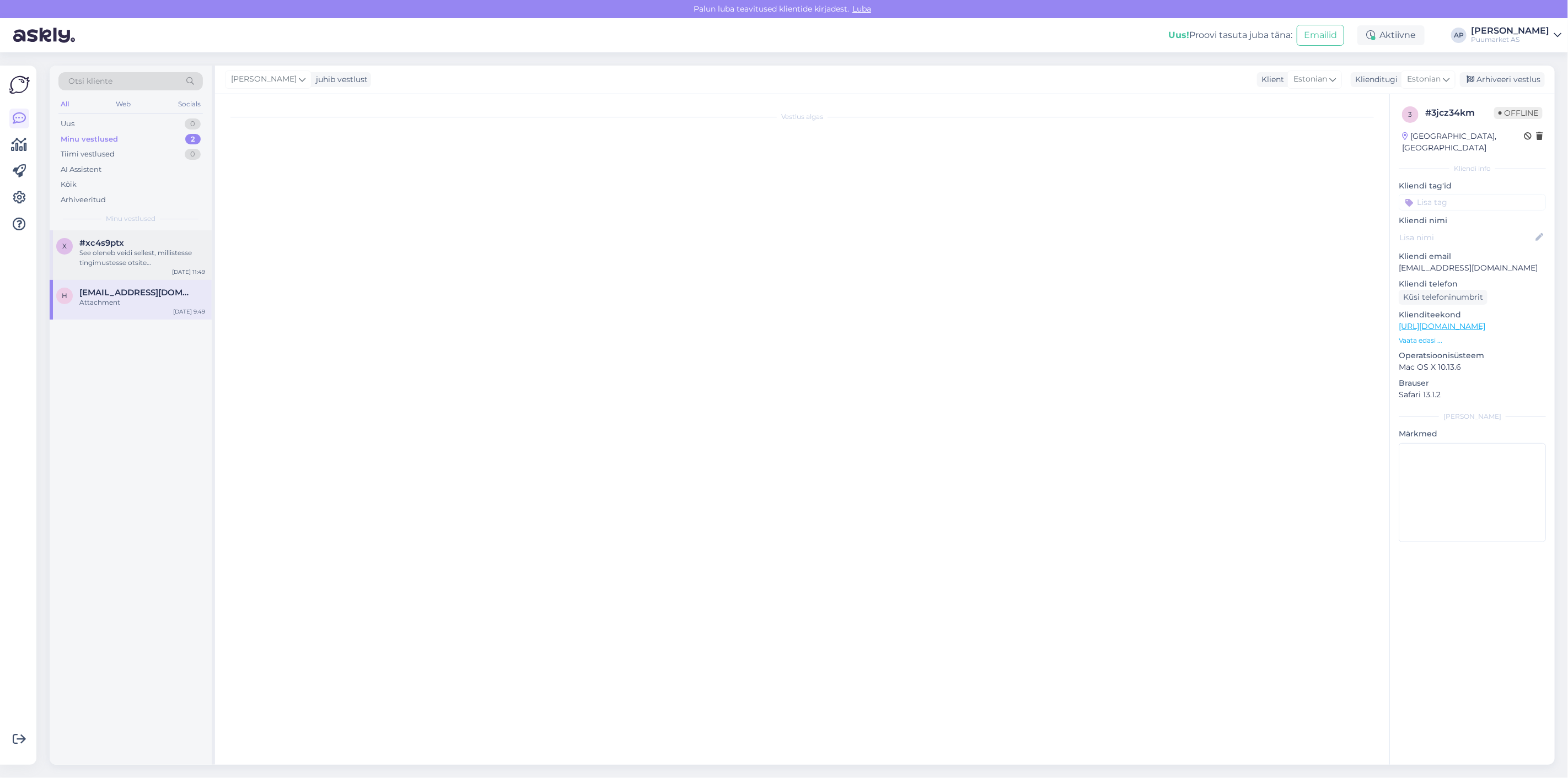
scroll to position [159, 0]
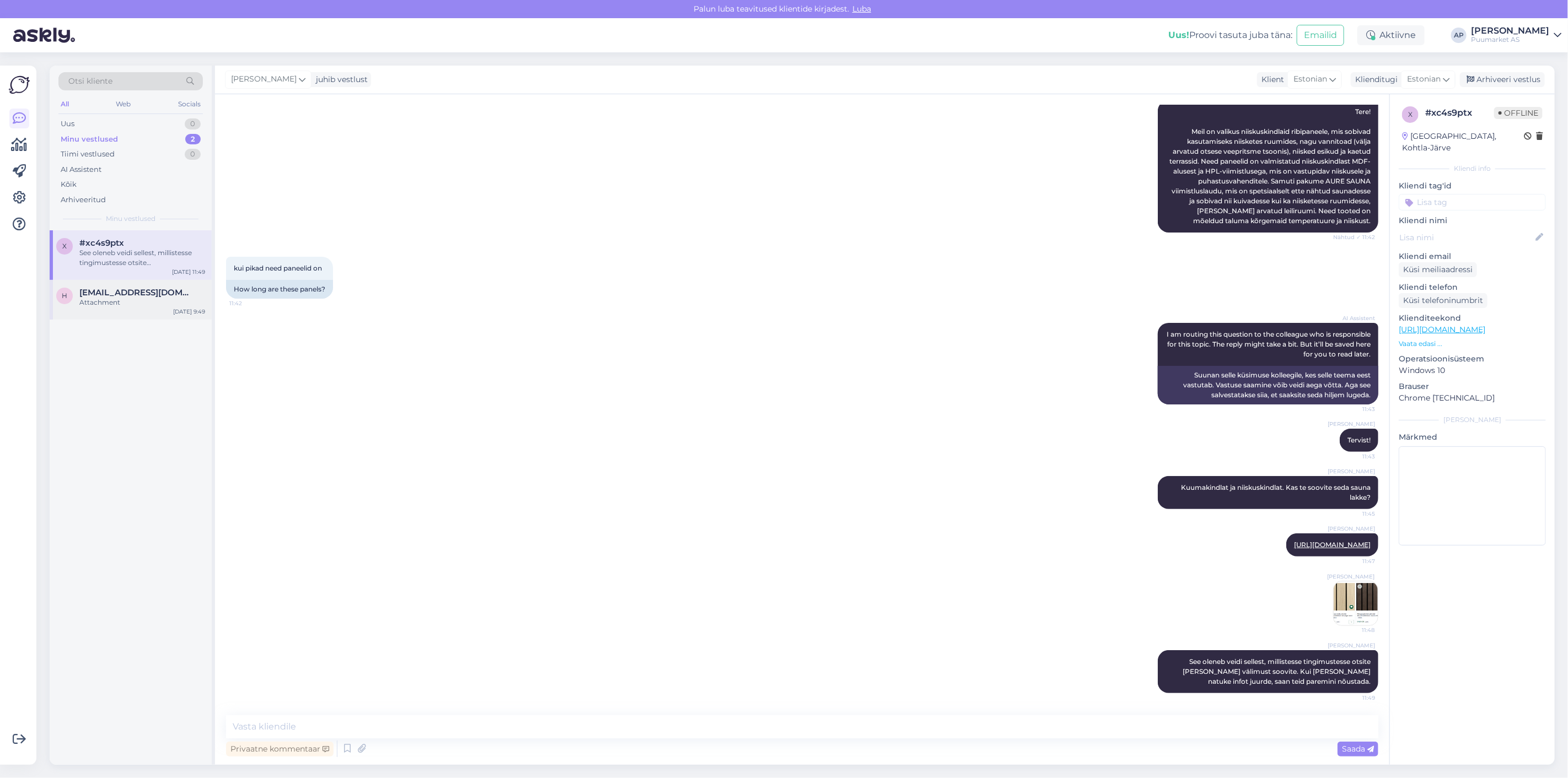
click at [140, 289] on span "[EMAIL_ADDRESS][DOMAIN_NAME]" at bounding box center [137, 292] width 115 height 10
